Goal: Task Accomplishment & Management: Use online tool/utility

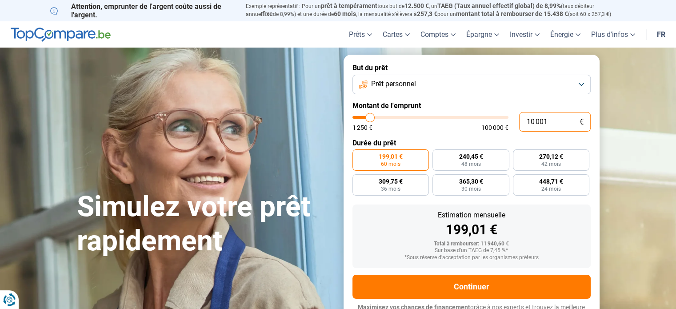
drag, startPoint x: 549, startPoint y: 120, endPoint x: 495, endPoint y: 117, distance: 54.4
click at [495, 117] on div "10 001 € 1 250 € 100 000 €" at bounding box center [472, 122] width 238 height 20
type input "10000"
radio input "true"
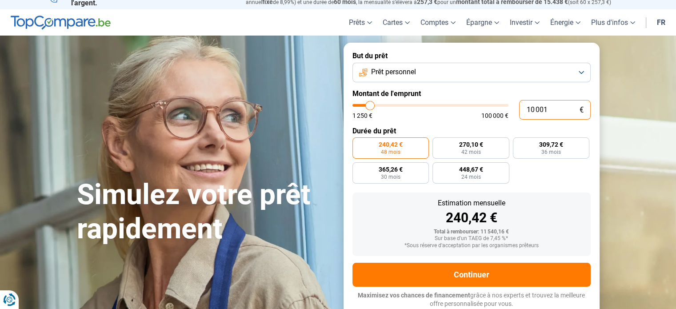
type input "2"
type input "1250"
type input "25"
type input "1250"
type input "250"
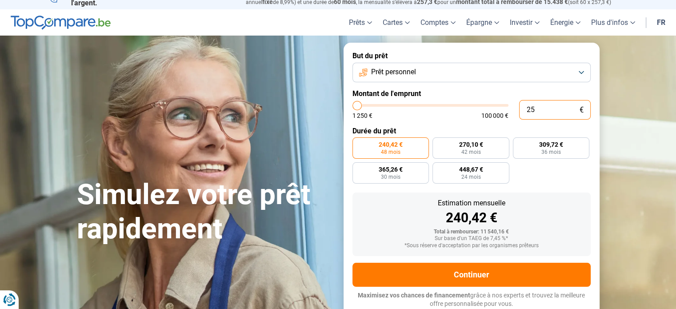
type input "1250"
type input "2 500"
type input "2500"
type input "2 500"
radio input "true"
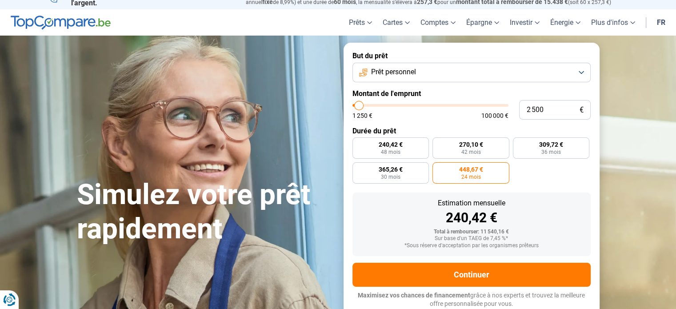
click at [630, 155] on section "Simulez votre prêt rapidement Simulez votre prêt rapidement But du prêt Prêt pe…" at bounding box center [338, 180] width 676 height 289
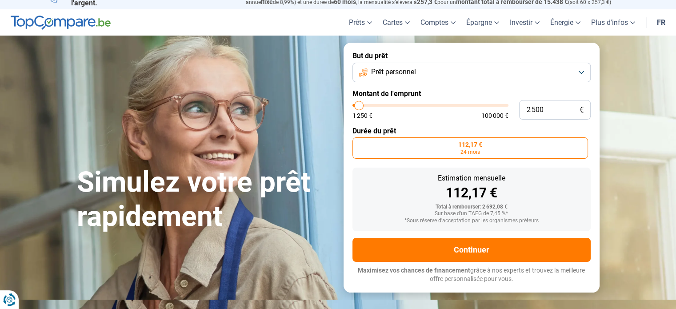
scroll to position [0, 0]
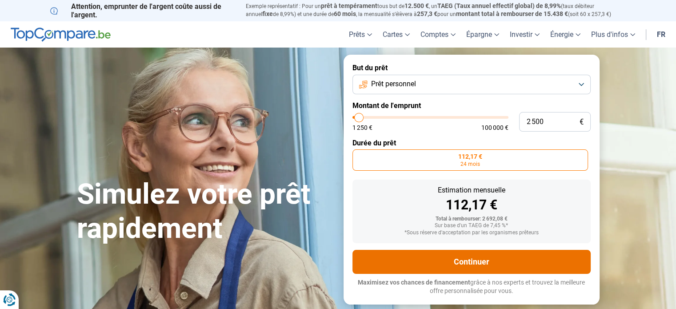
click at [479, 261] on button "Continuer" at bounding box center [472, 262] width 238 height 24
